Goal: Register for event/course

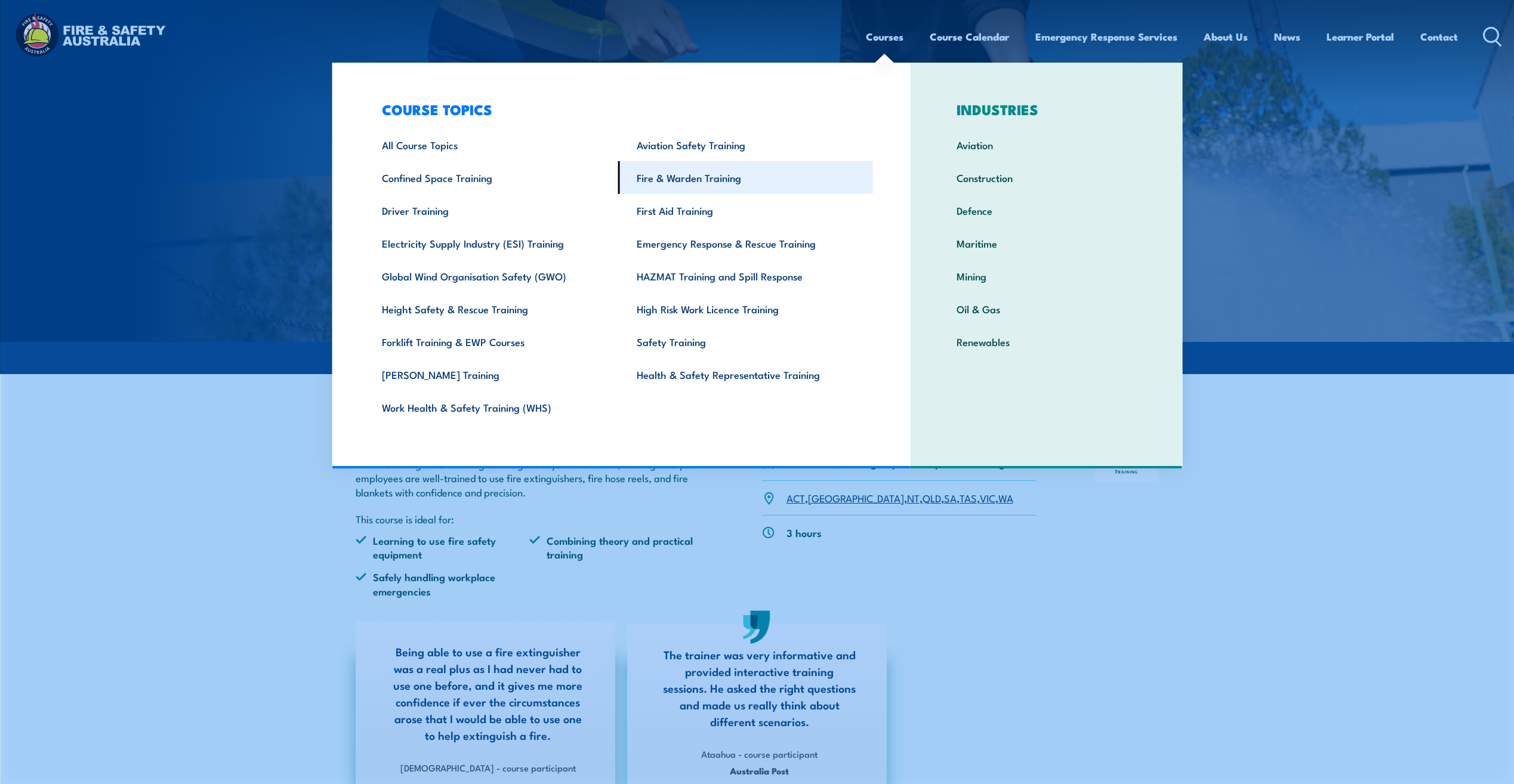
click at [679, 178] on link "Fire & Warden Training" at bounding box center [746, 177] width 255 height 33
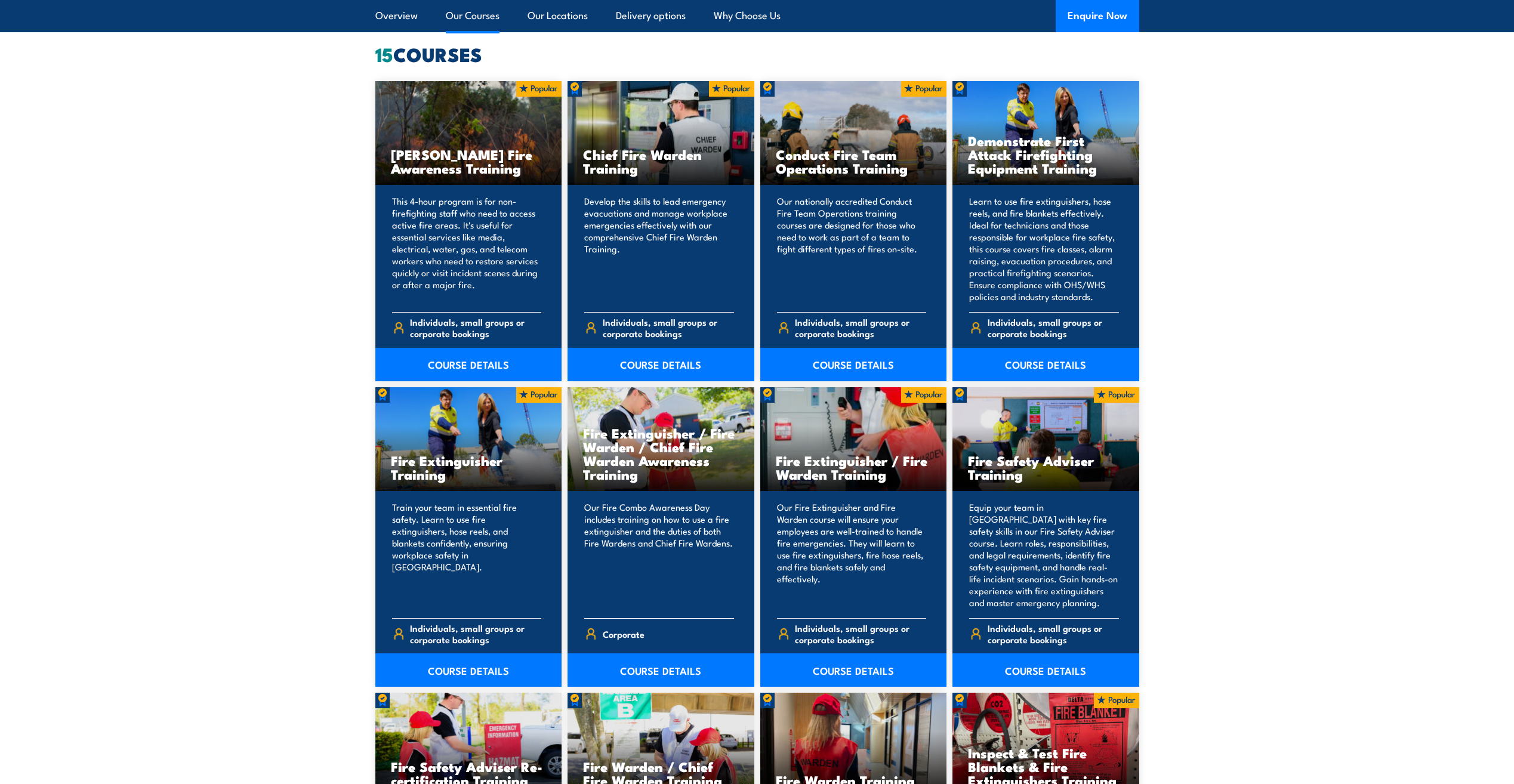
scroll to position [955, 0]
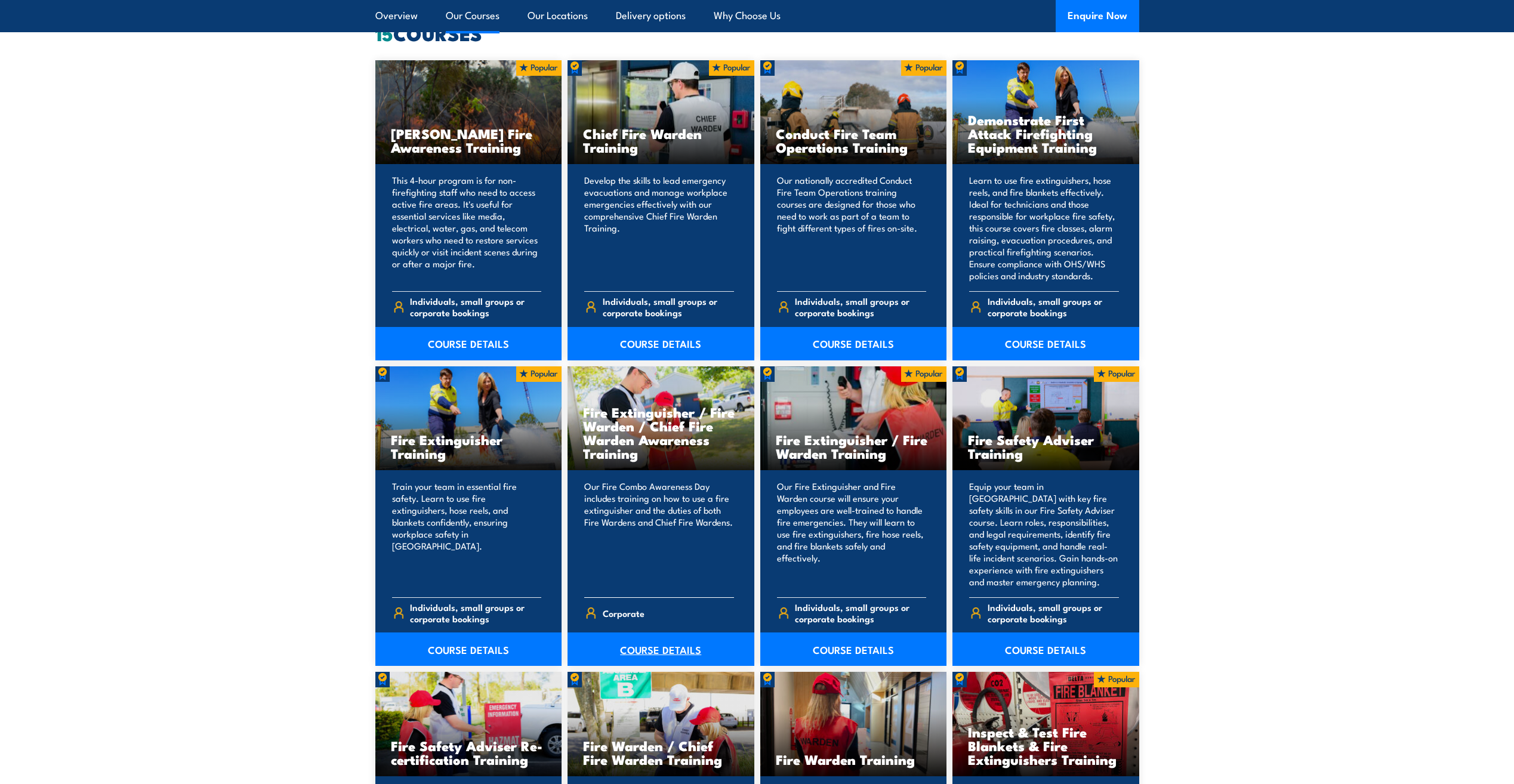
click at [661, 645] on link "COURSE DETAILS" at bounding box center [660, 649] width 187 height 34
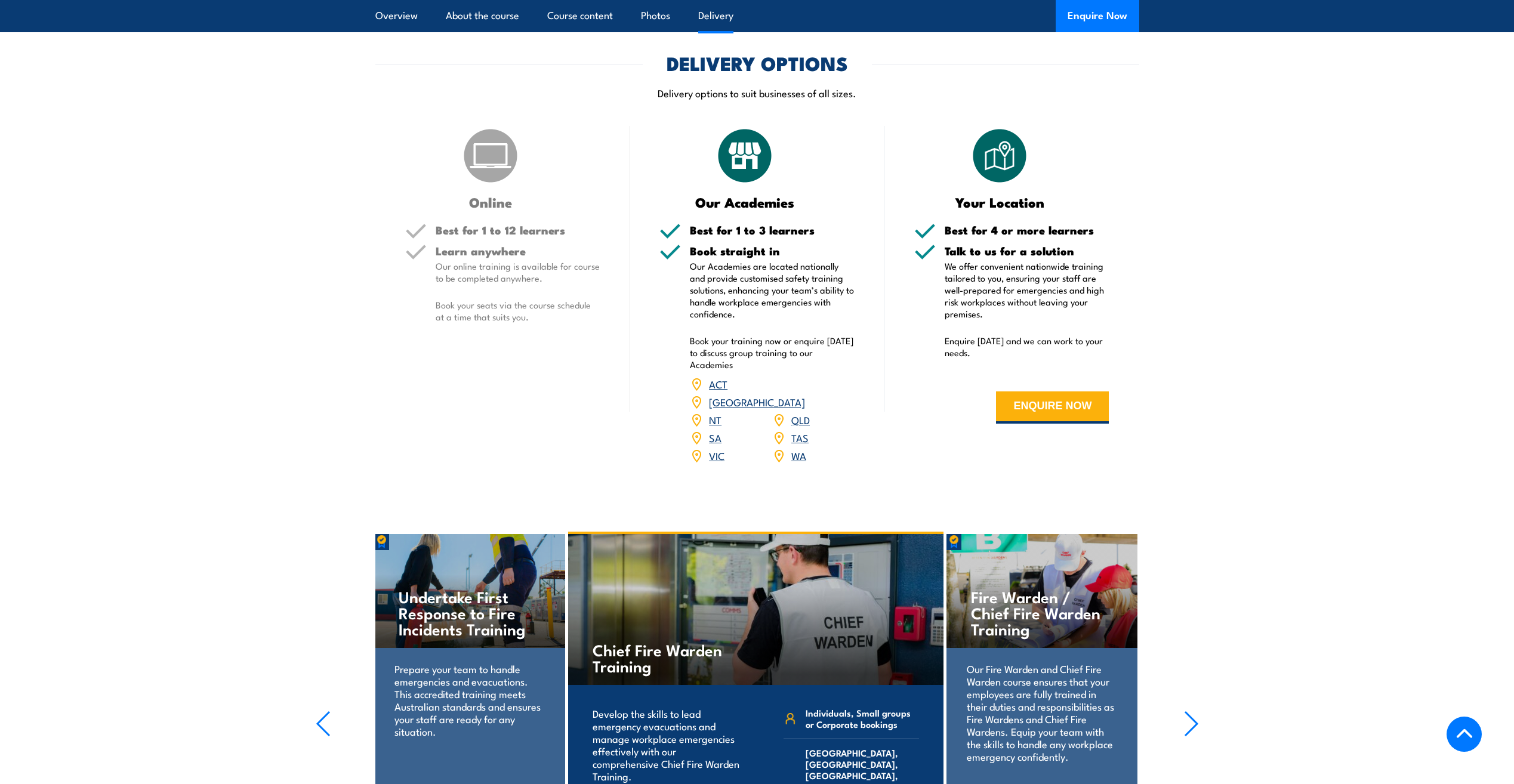
scroll to position [1492, 0]
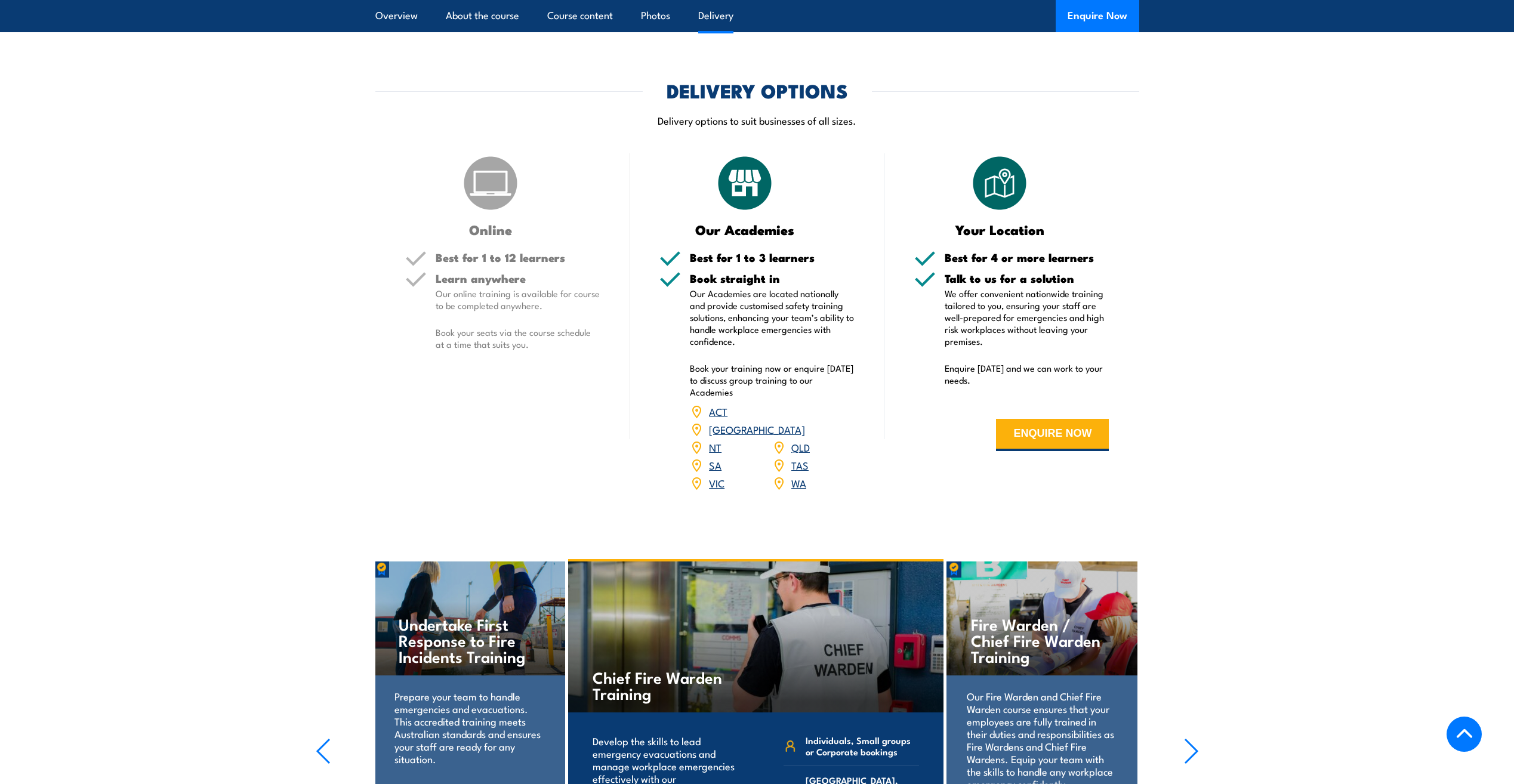
click at [709, 476] on link "VIC" at bounding box center [717, 483] width 16 height 14
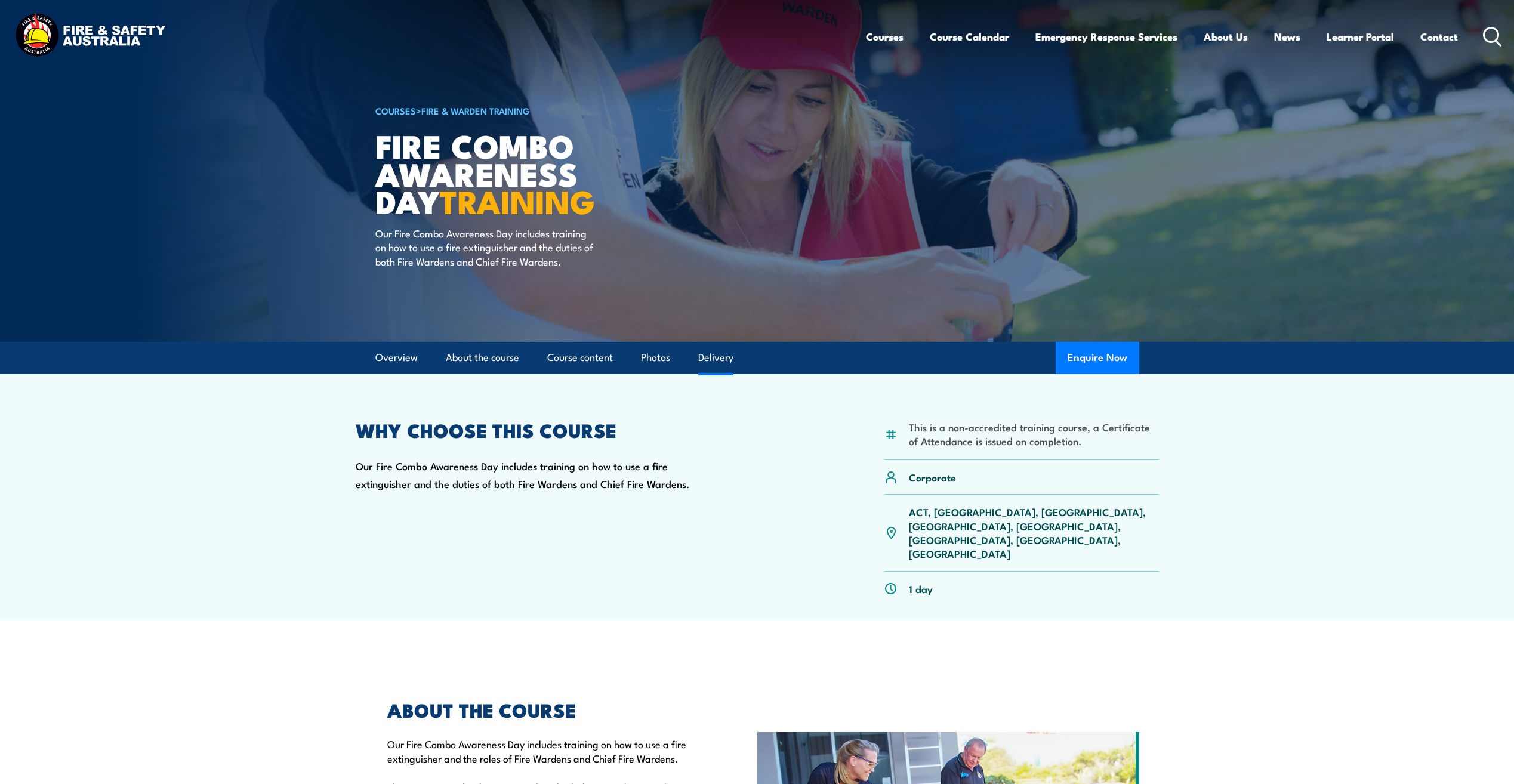
click at [727, 359] on link "Delivery" at bounding box center [716, 358] width 35 height 31
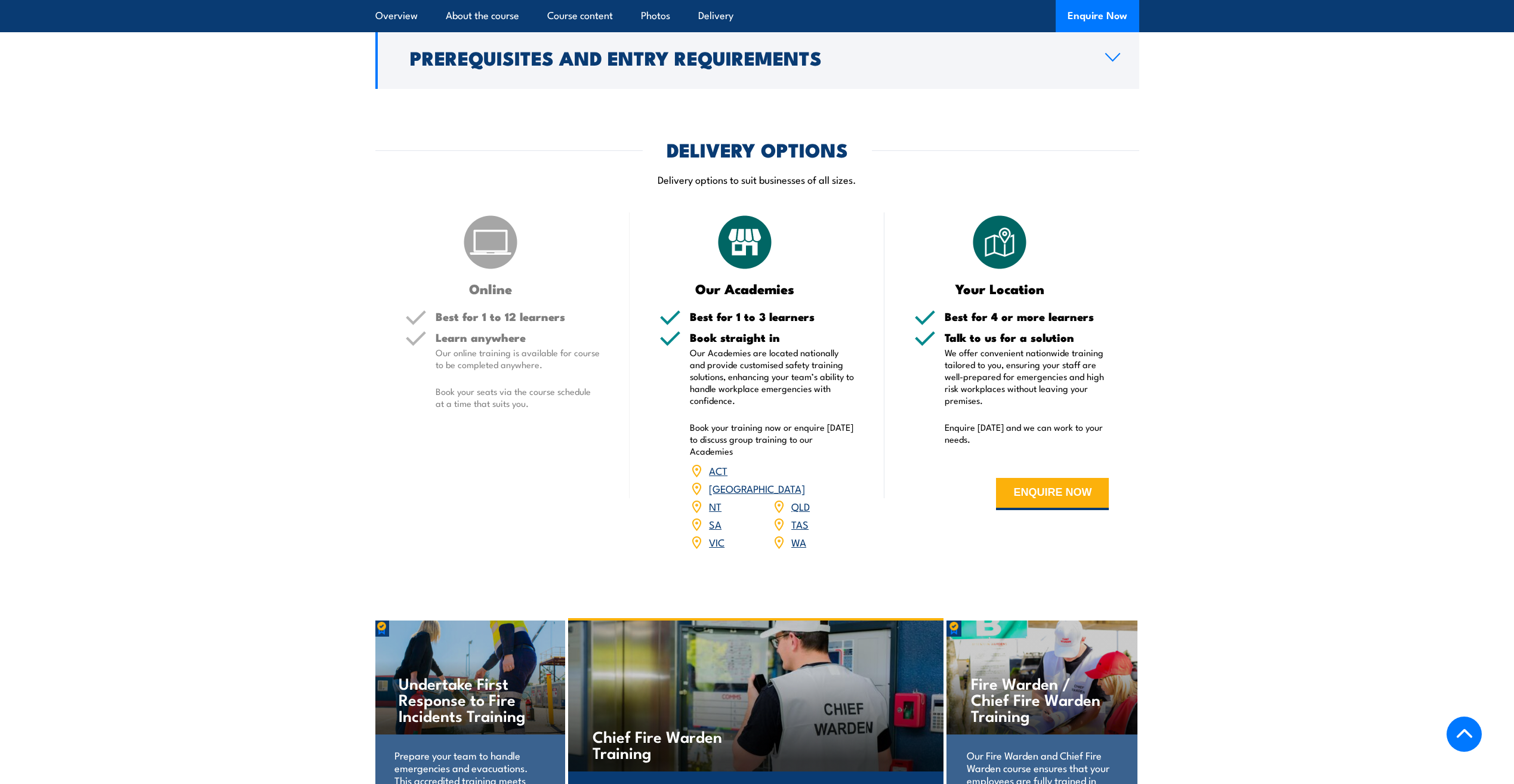
scroll to position [1458, 0]
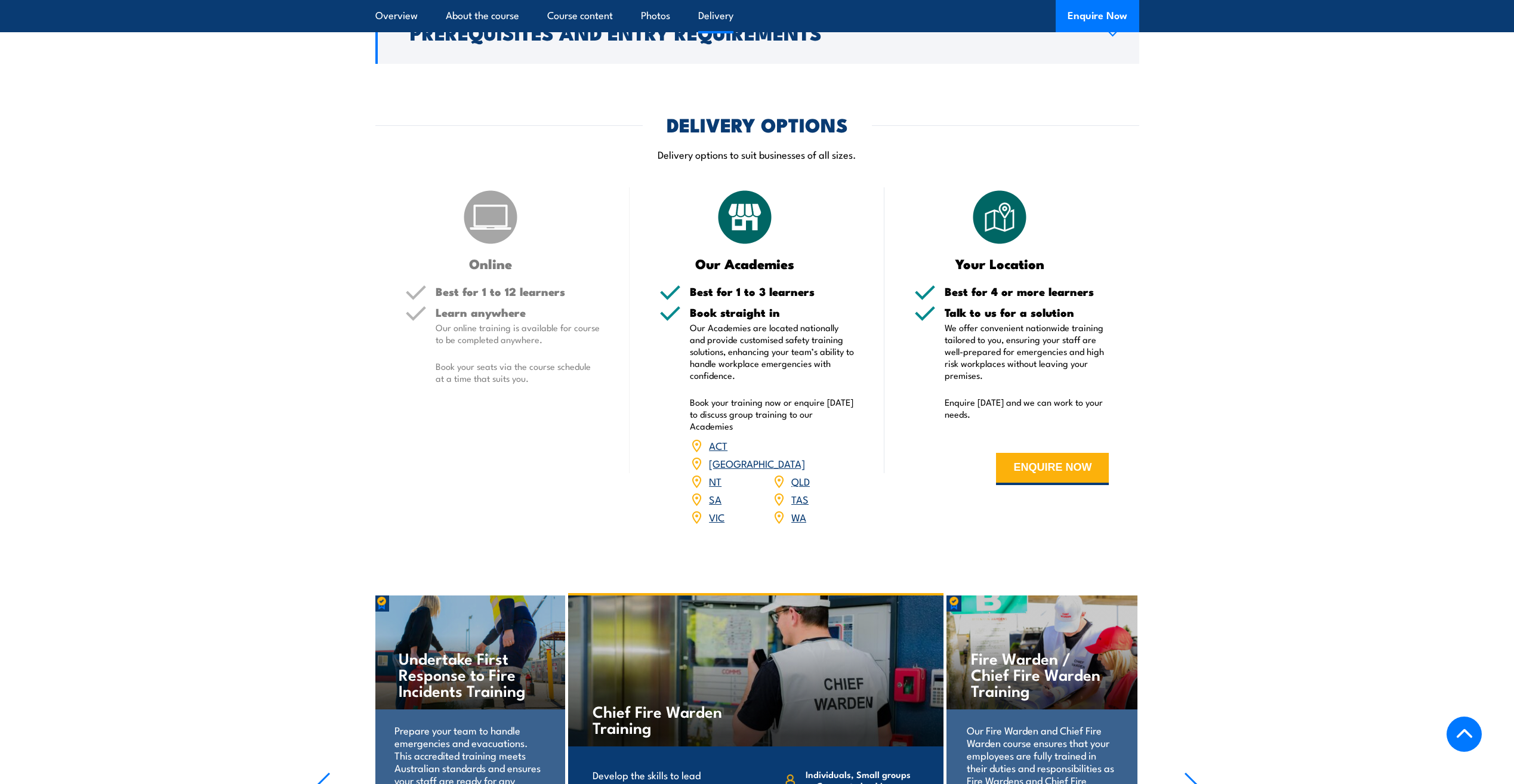
click at [716, 509] on link "VIC" at bounding box center [717, 516] width 16 height 14
click at [722, 509] on link "VIC" at bounding box center [717, 516] width 16 height 14
click at [711, 509] on link "VIC" at bounding box center [717, 516] width 16 height 14
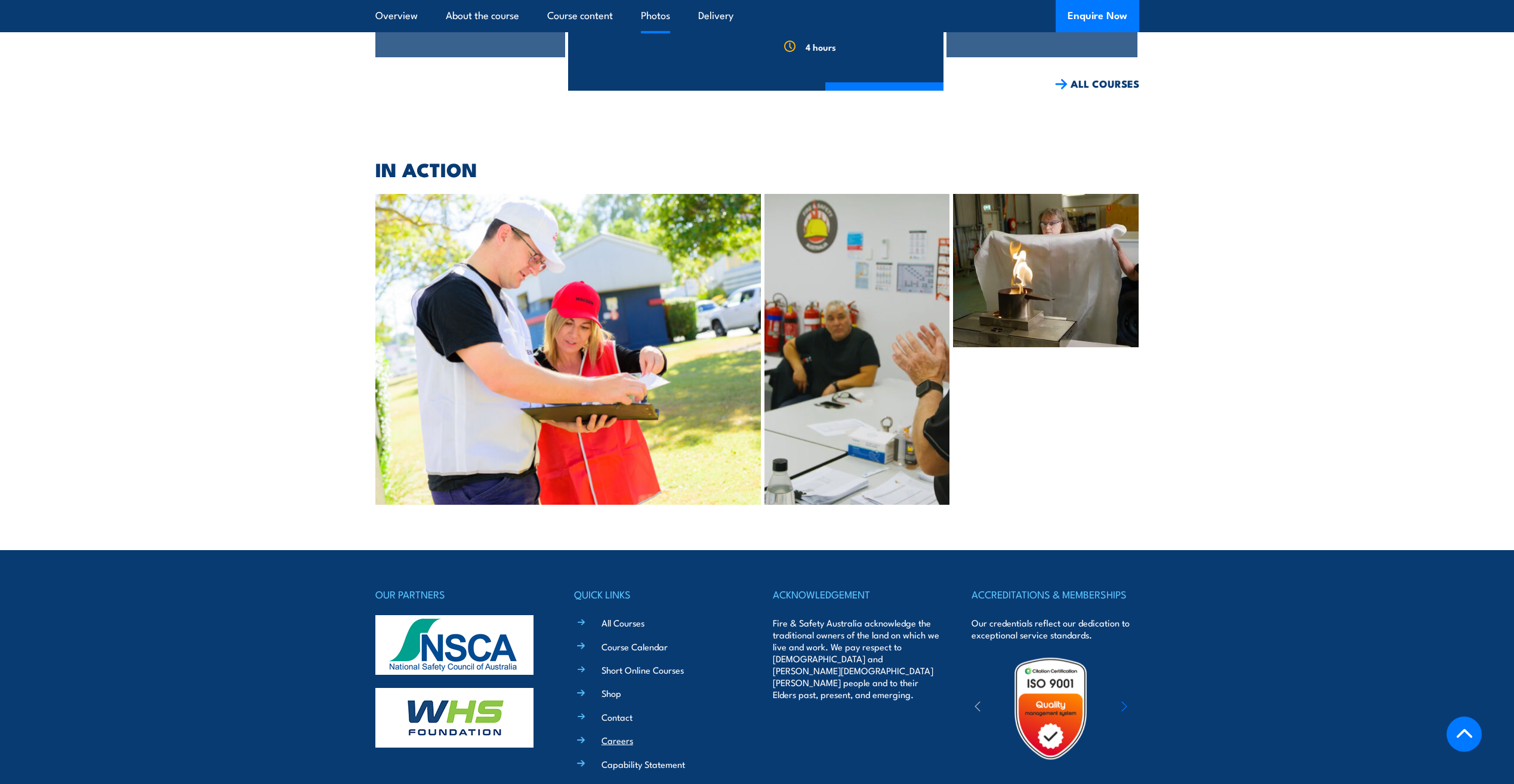
scroll to position [2413, 0]
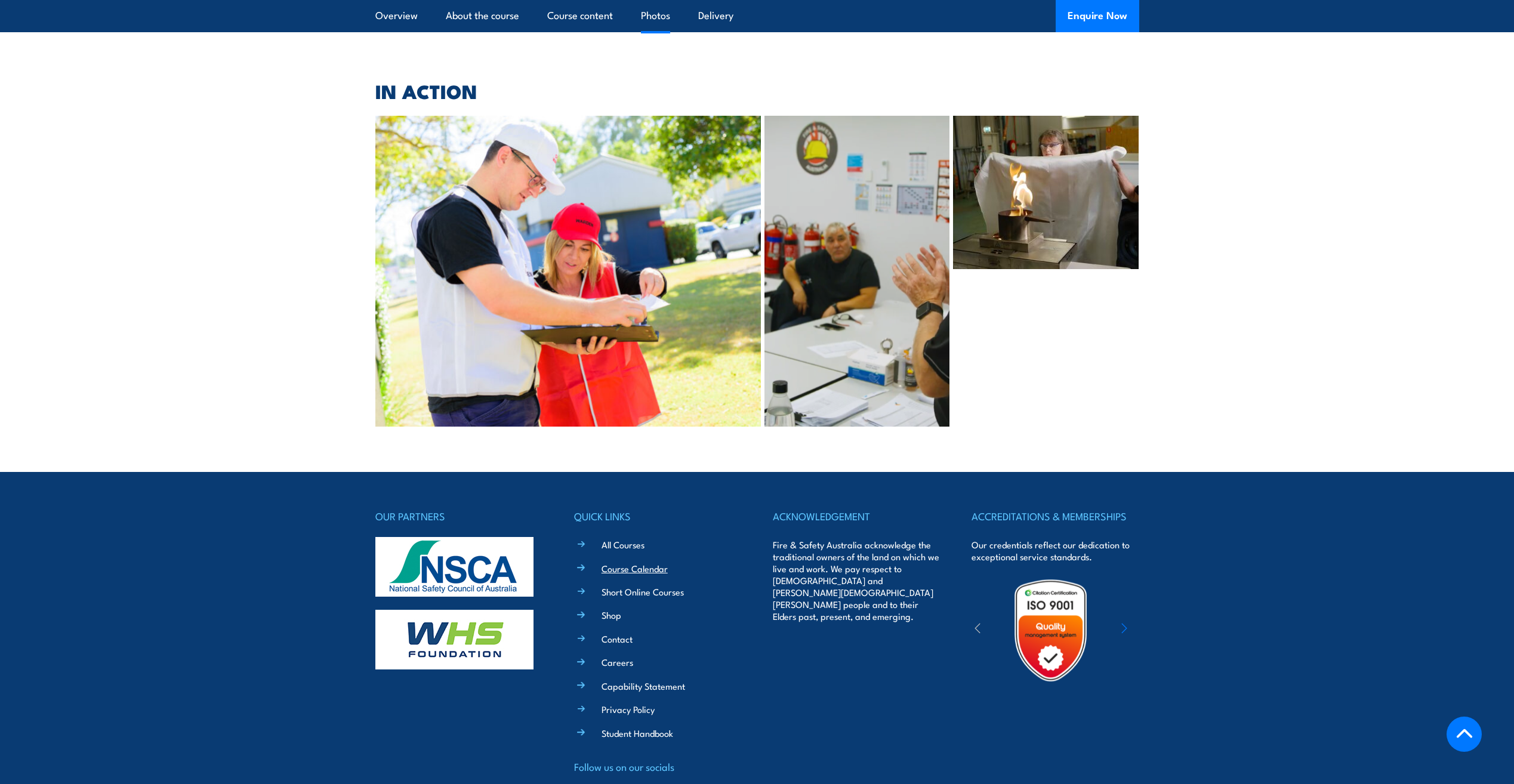
click at [618, 562] on link "Course Calendar" at bounding box center [635, 569] width 67 height 13
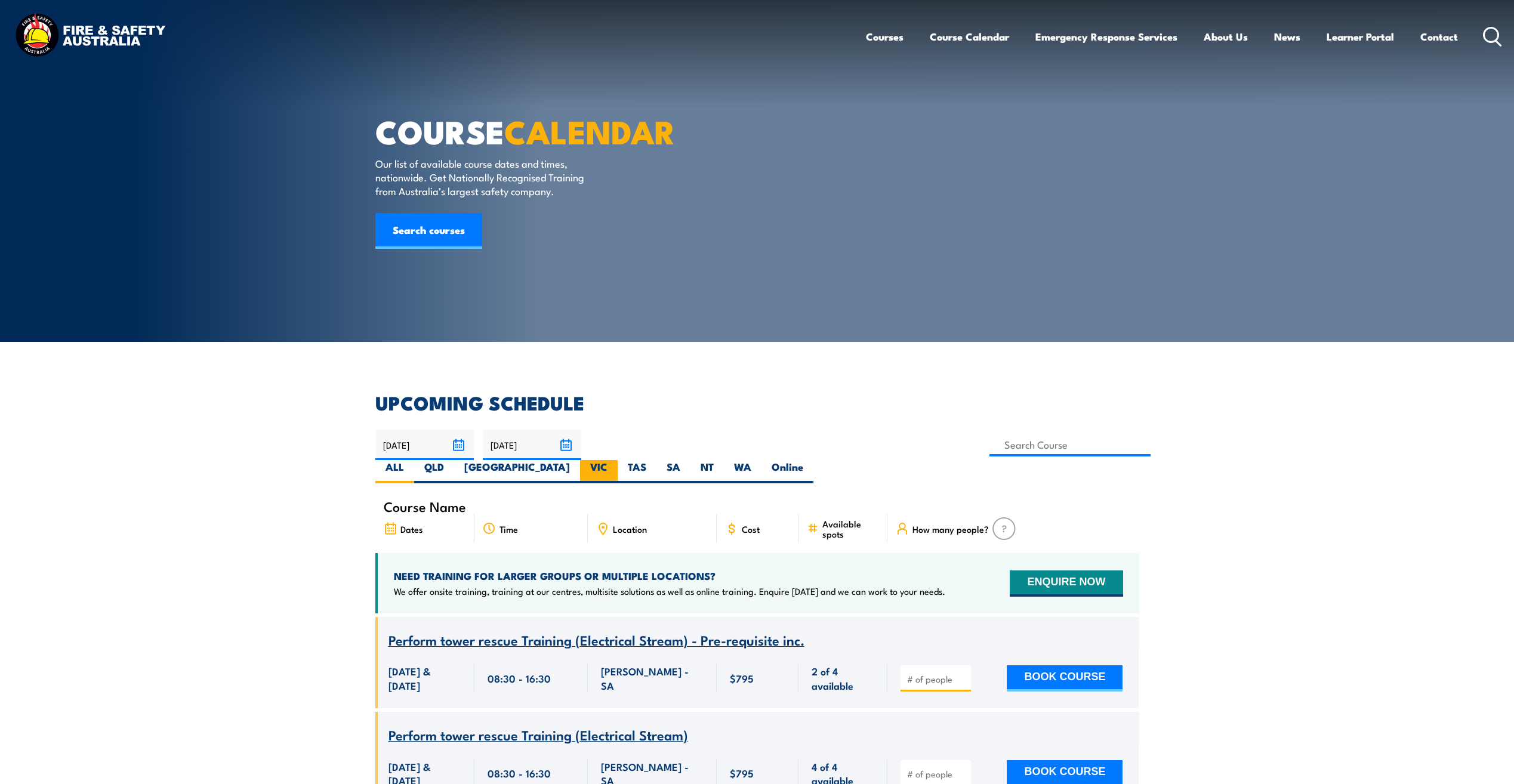
click at [617, 460] on label "VIC" at bounding box center [599, 471] width 38 height 24
click at [615, 460] on input "VIC" at bounding box center [611, 464] width 8 height 8
radio input "true"
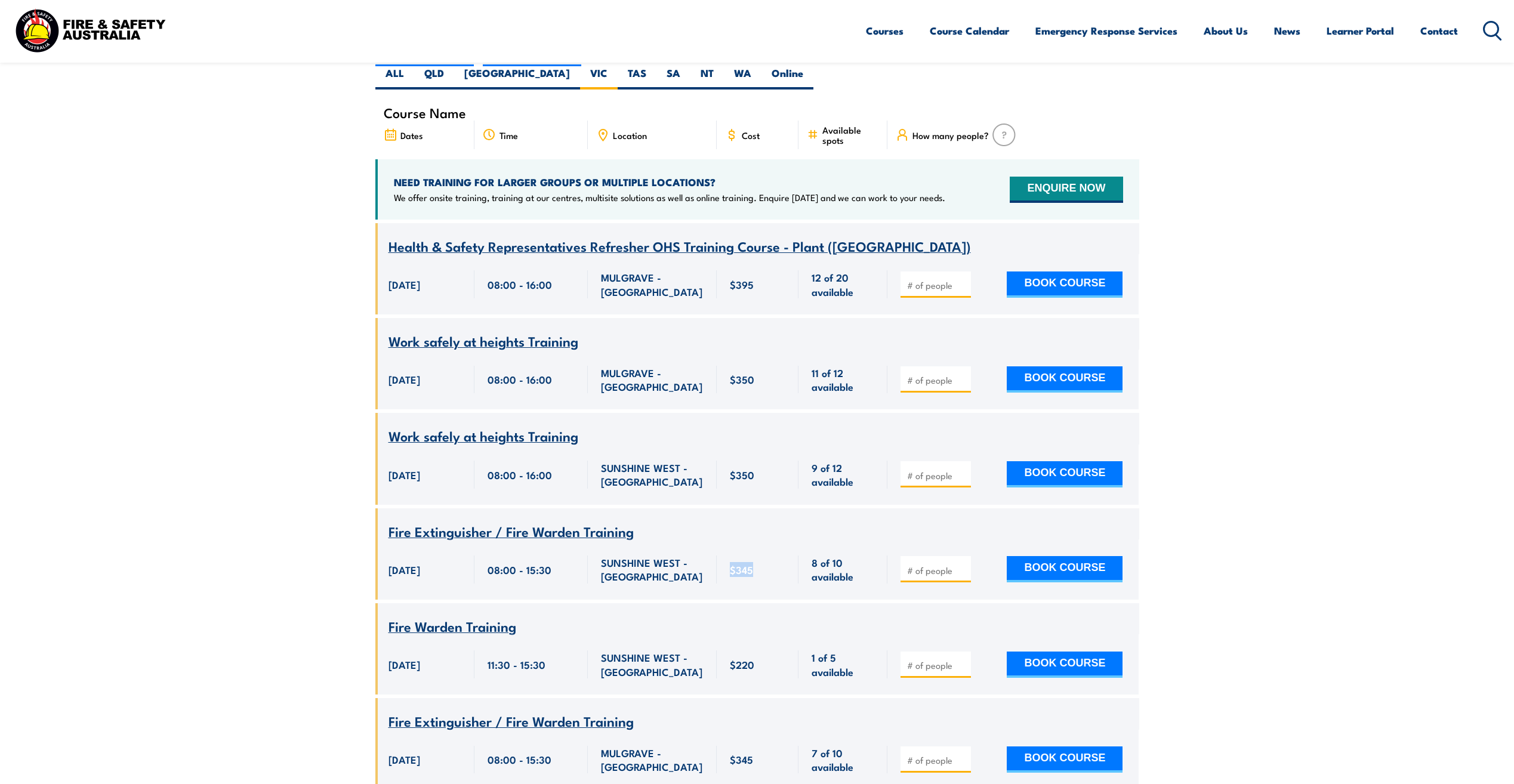
drag, startPoint x: 766, startPoint y: 550, endPoint x: 726, endPoint y: 551, distance: 40.0
click at [726, 551] on div "$345" at bounding box center [758, 569] width 82 height 60
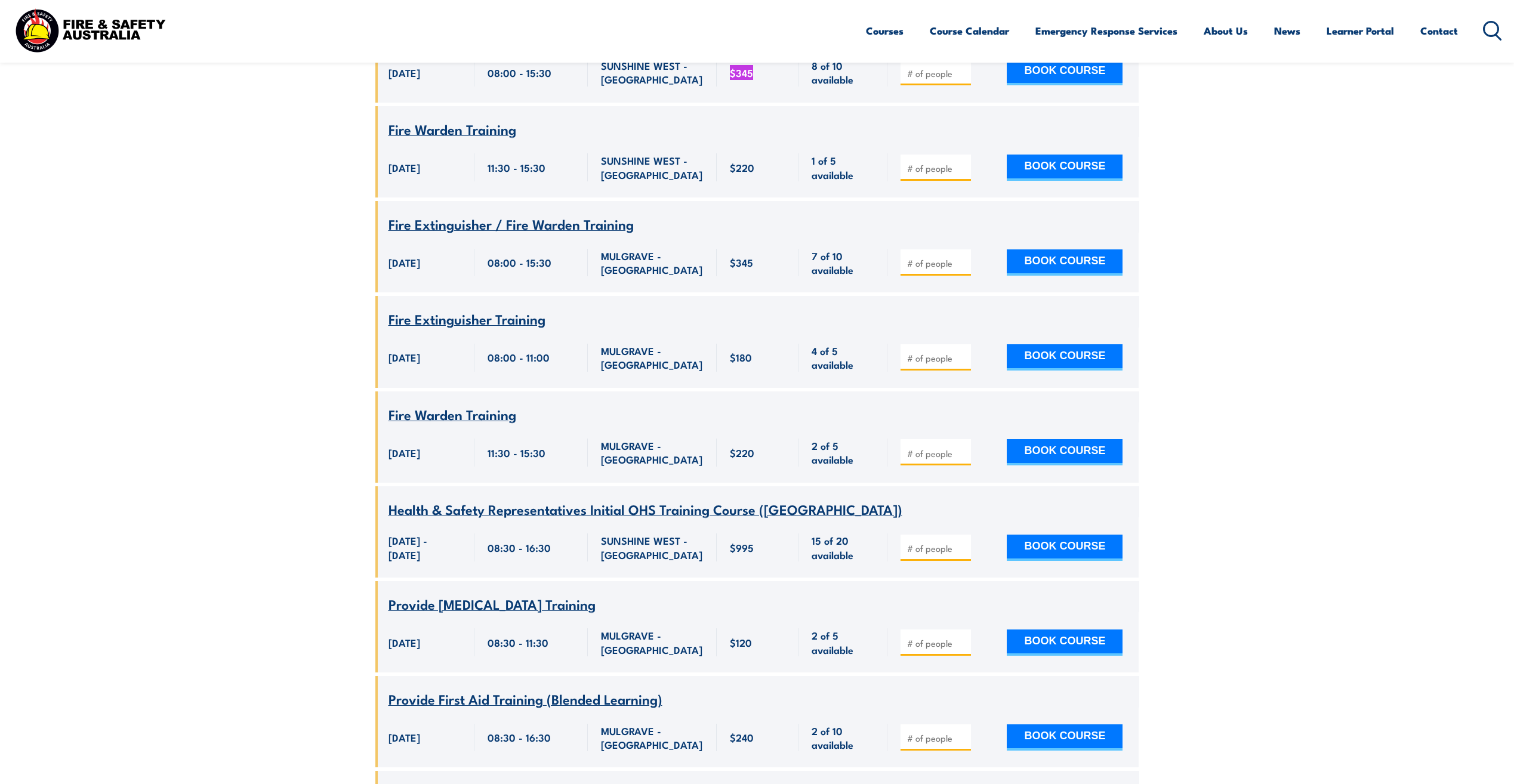
scroll to position [931, 0]
